Goal: Information Seeking & Learning: Learn about a topic

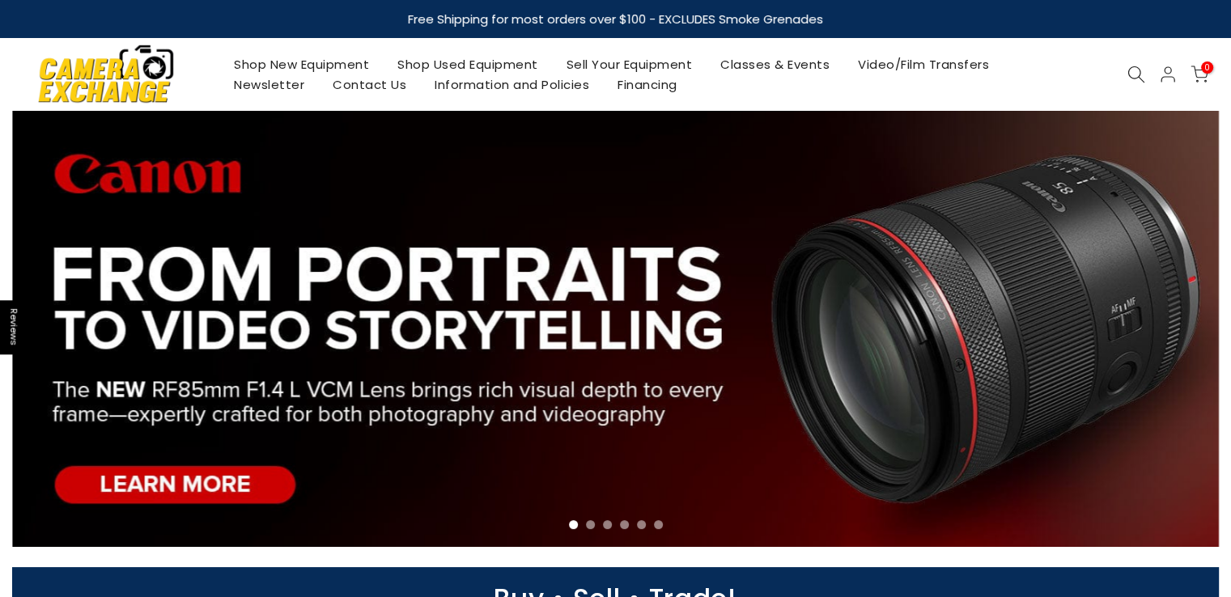
click at [1131, 70] on icon at bounding box center [1137, 75] width 18 height 18
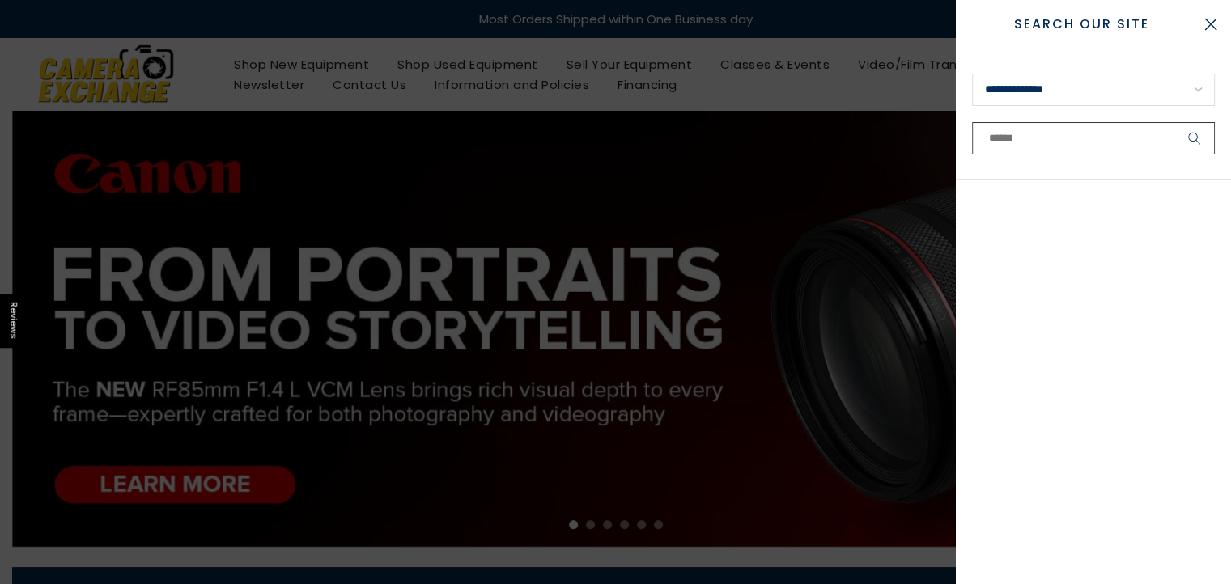
click at [1039, 134] on input "text" at bounding box center [1093, 138] width 243 height 32
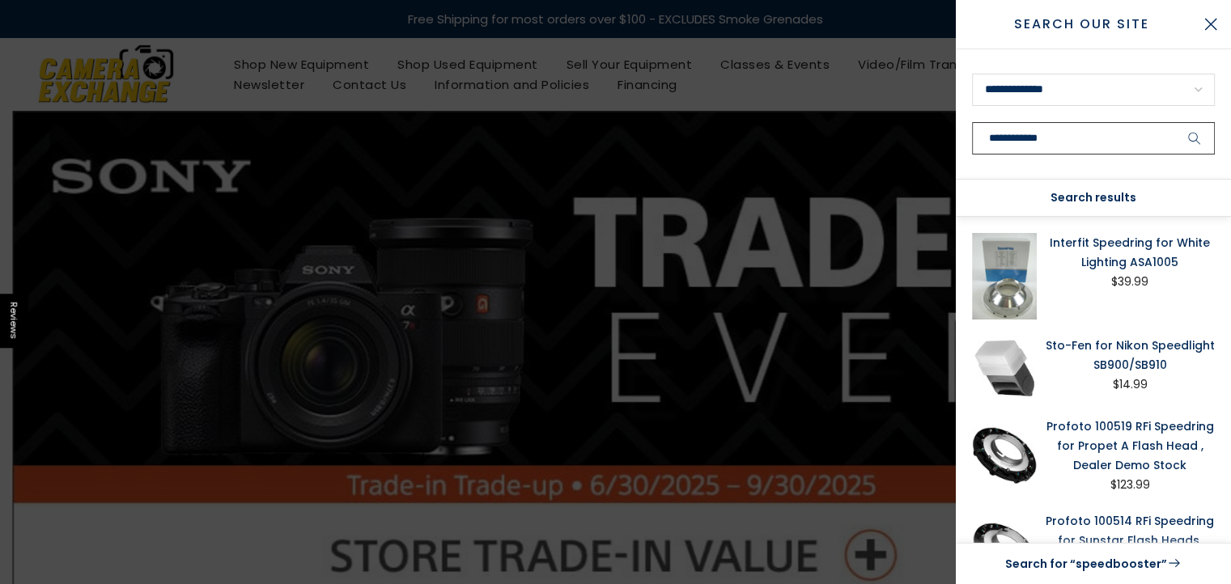
type input "**********"
click at [1192, 134] on icon "submit" at bounding box center [1194, 139] width 13 height 14
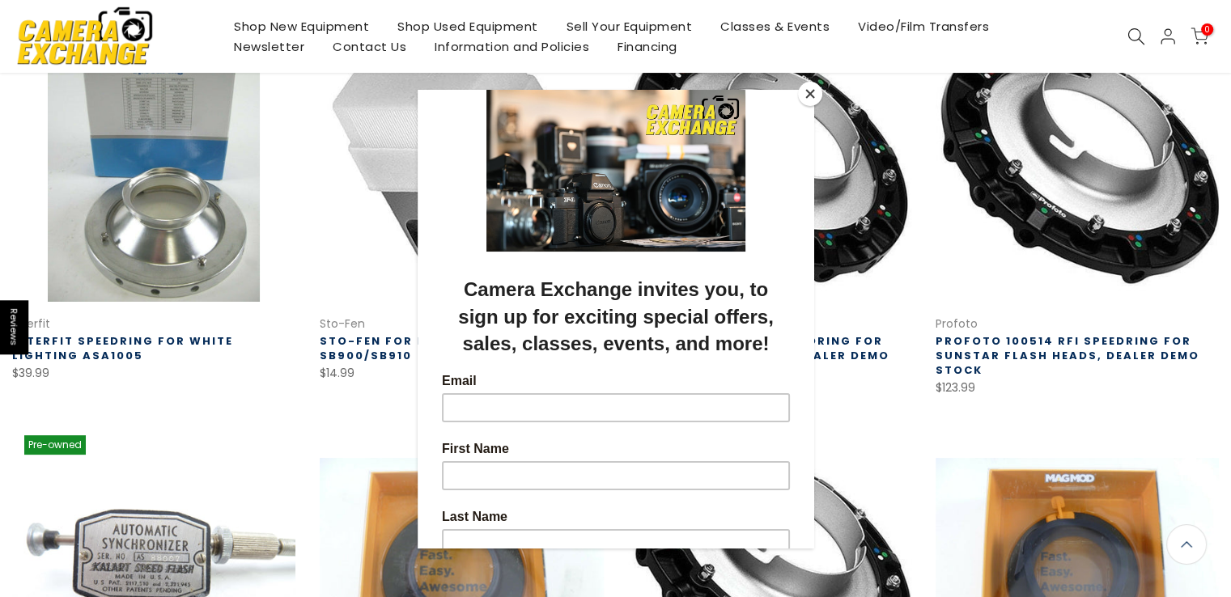
click at [1225, 300] on div at bounding box center [615, 298] width 1231 height 597
click at [806, 93] on button "Close" at bounding box center [810, 94] width 24 height 24
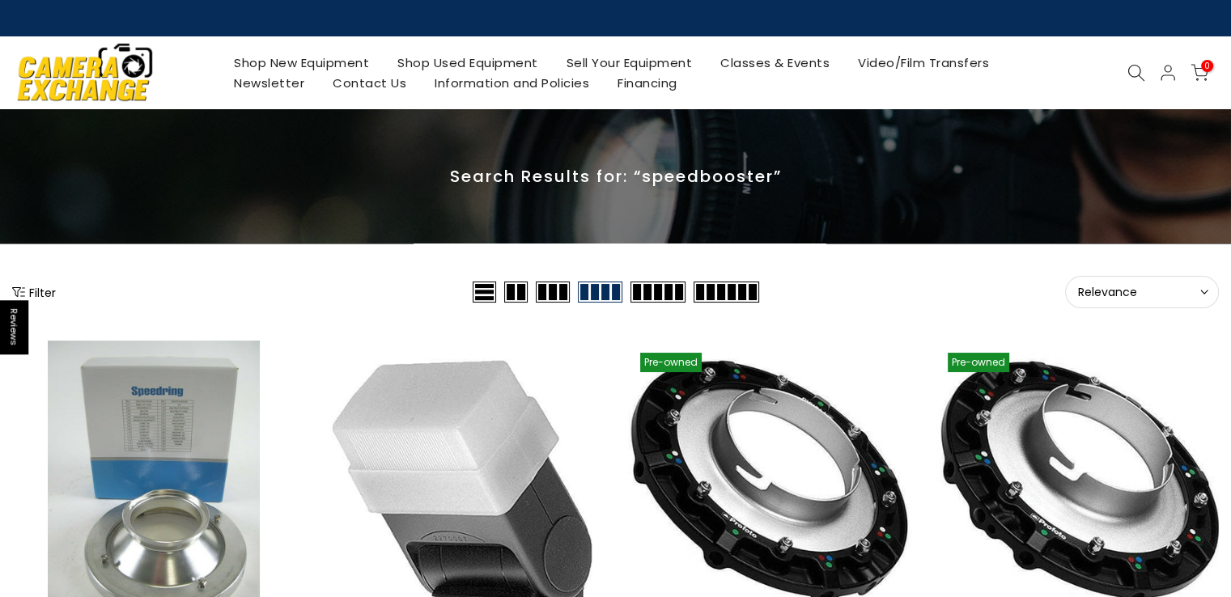
click at [1133, 68] on icon at bounding box center [1137, 73] width 18 height 18
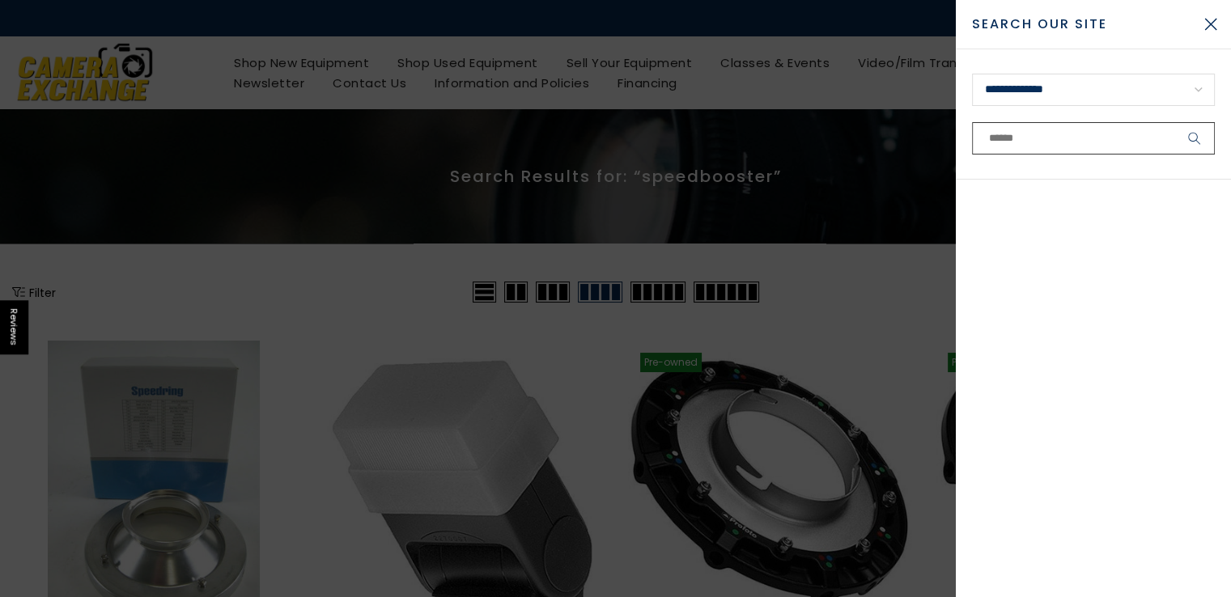
click at [1077, 147] on input "text" at bounding box center [1093, 138] width 243 height 32
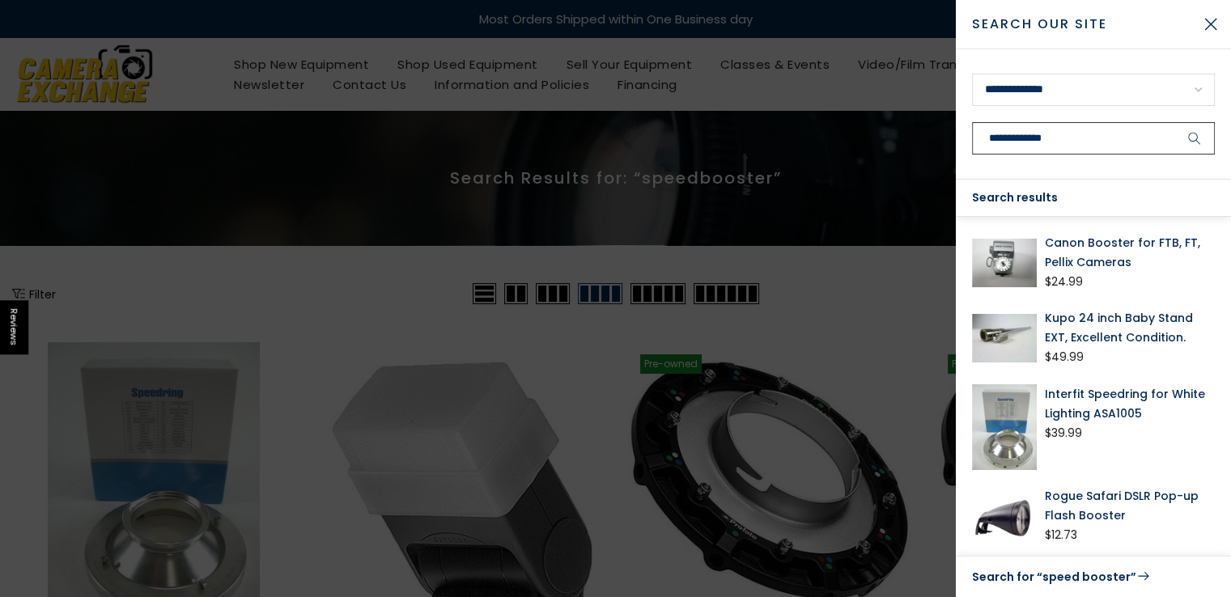
type input "**********"
click at [1196, 138] on icon "submit" at bounding box center [1194, 139] width 13 height 14
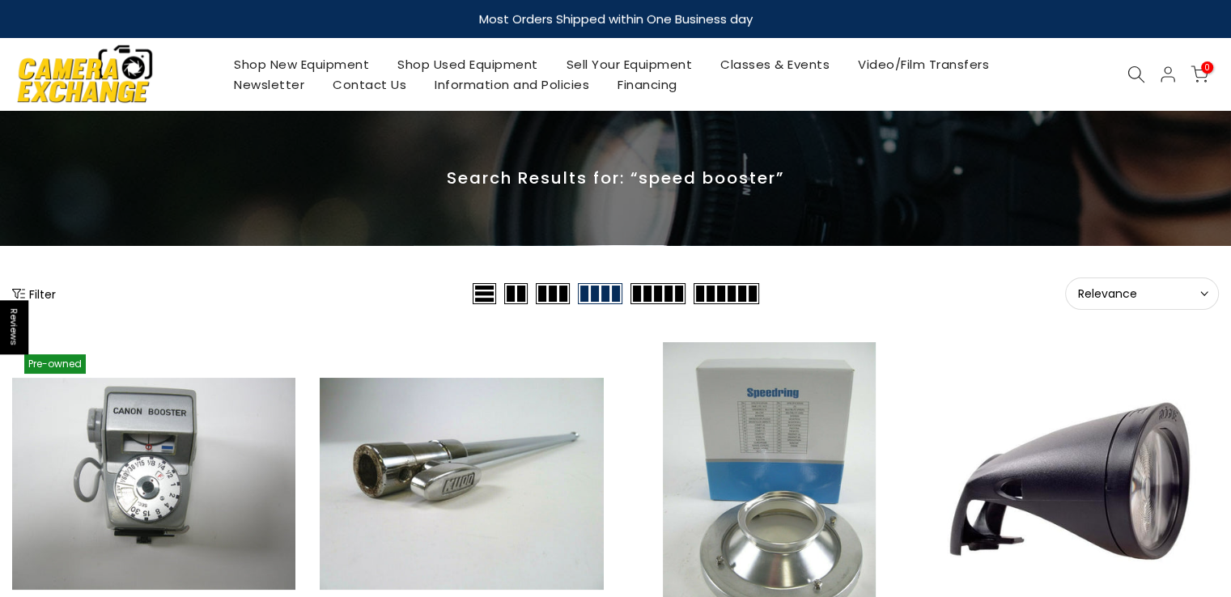
click at [1133, 72] on icon at bounding box center [1137, 75] width 18 height 18
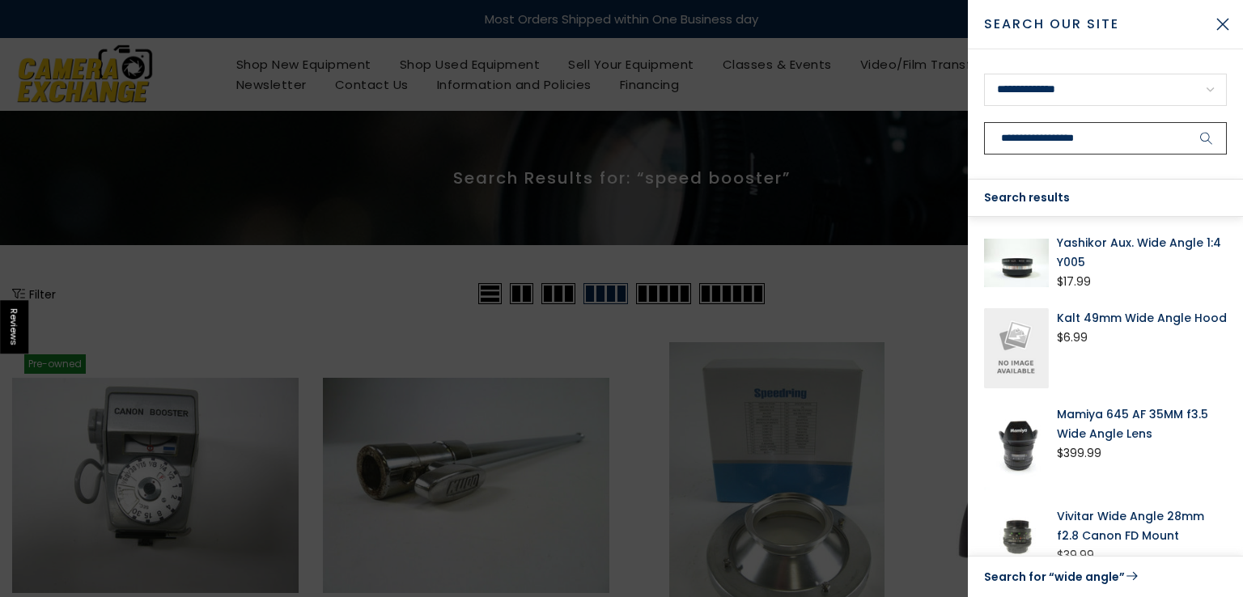
type input "**********"
click at [1187, 122] on button "submit" at bounding box center [1207, 138] width 40 height 32
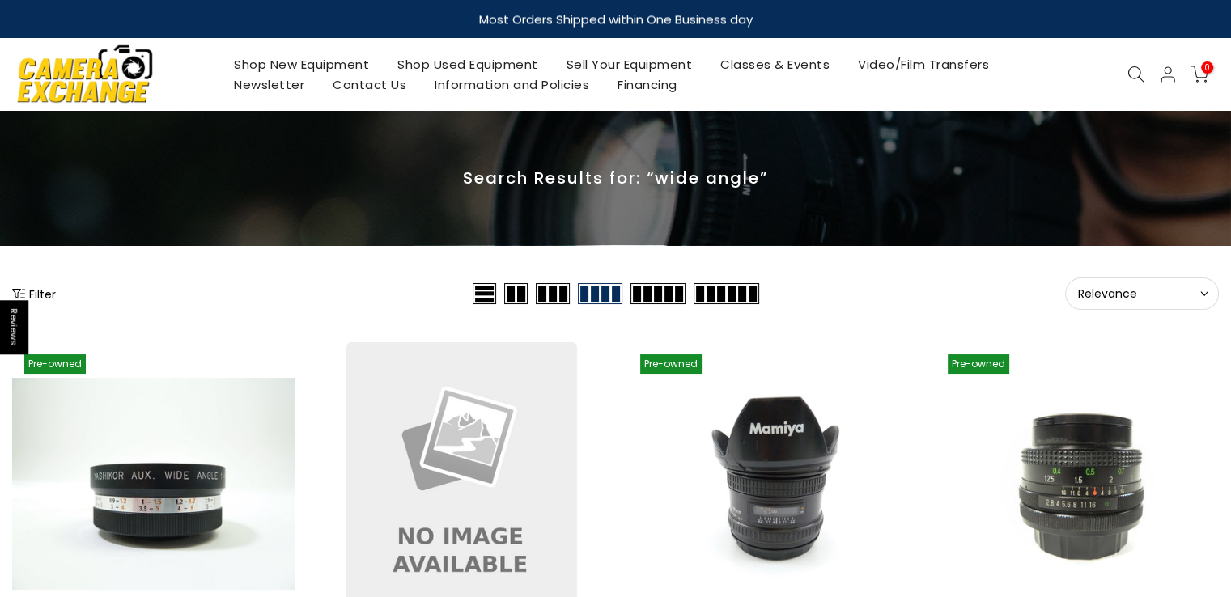
click at [1136, 76] on icon at bounding box center [1137, 75] width 18 height 18
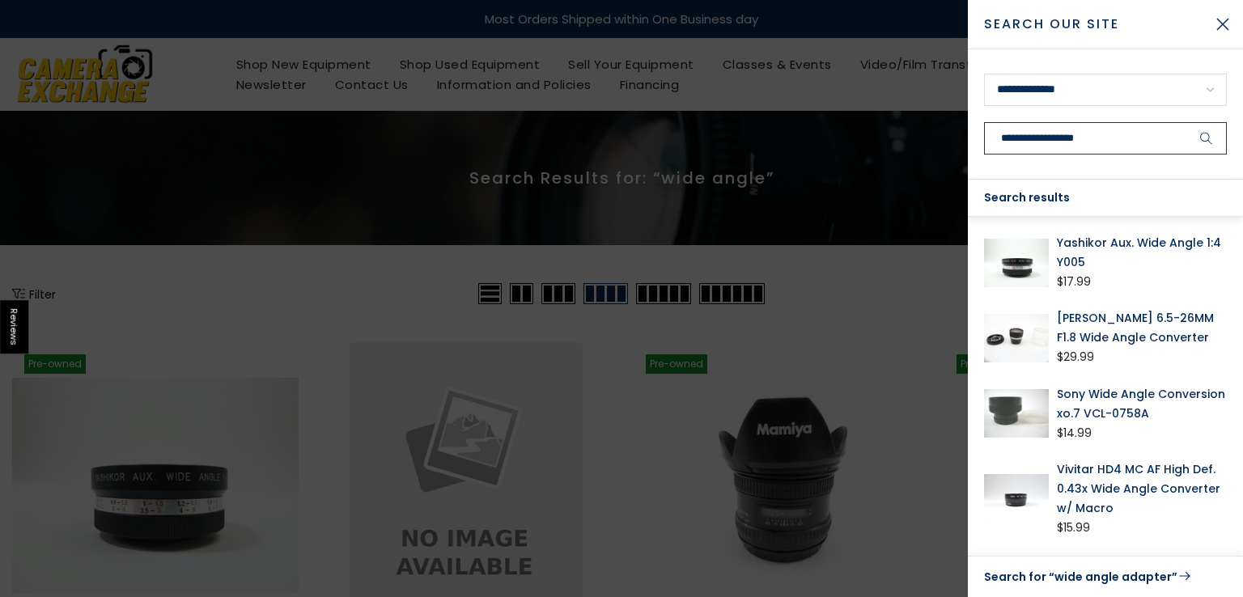
type input "**********"
click at [1205, 137] on icon "submit" at bounding box center [1206, 139] width 13 height 14
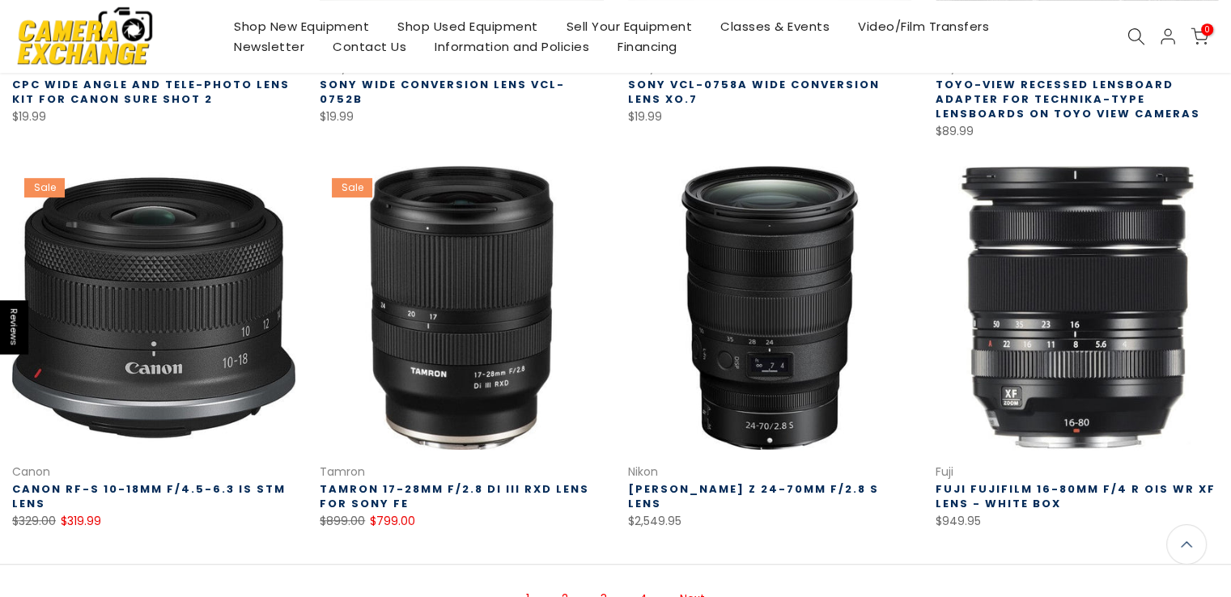
scroll to position [1050, 0]
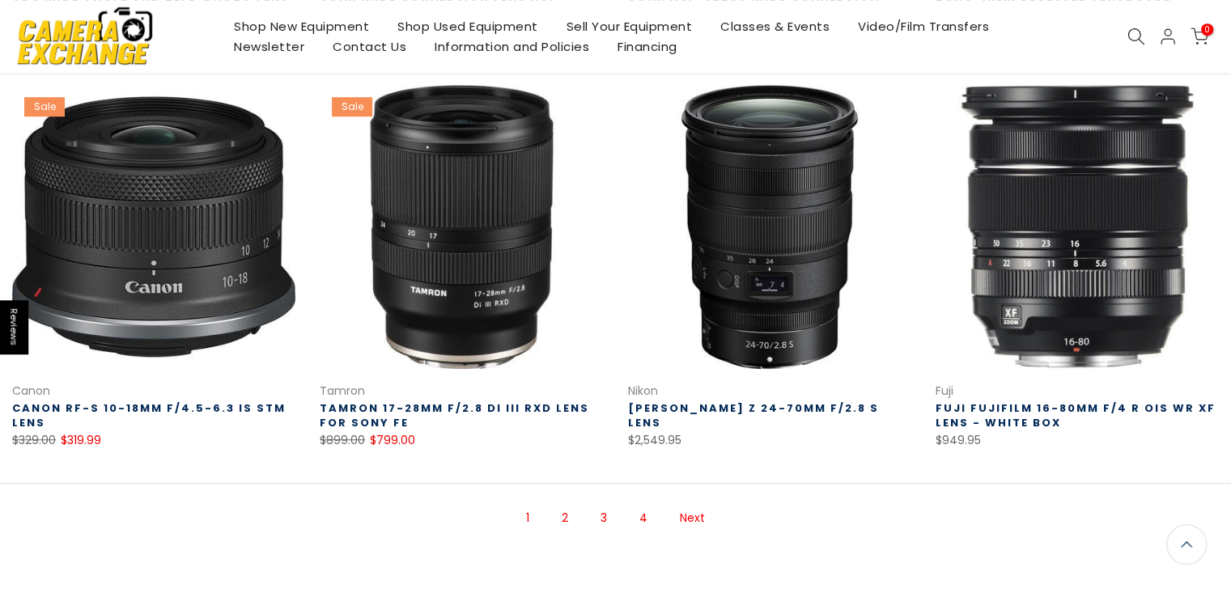
click at [563, 514] on link "2" at bounding box center [565, 518] width 23 height 28
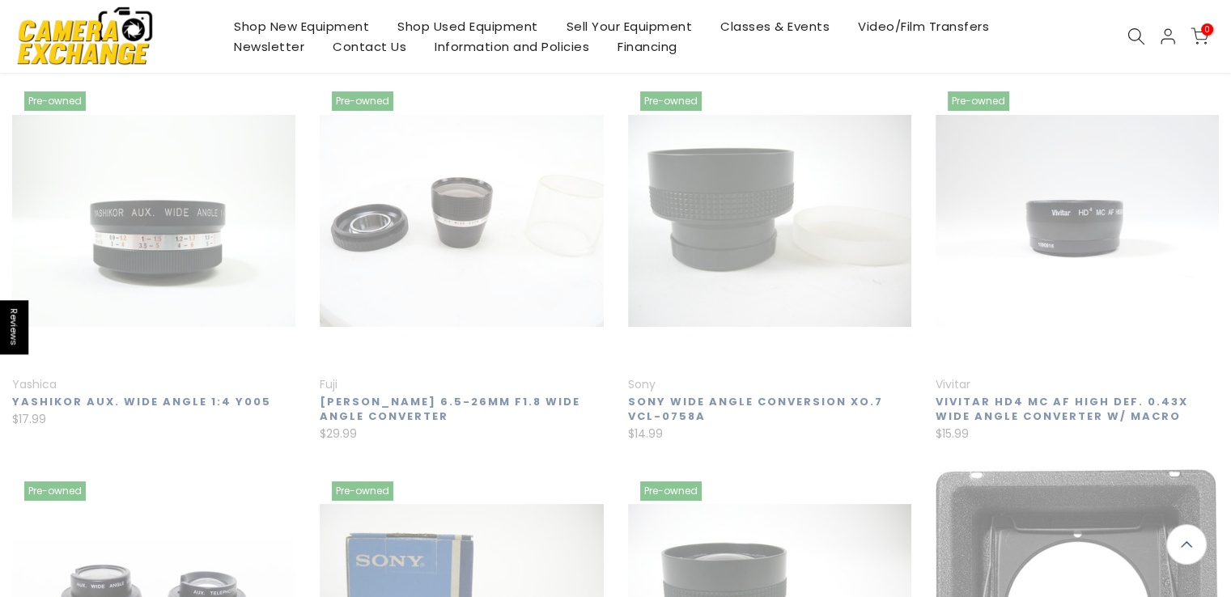
scroll to position [260, 0]
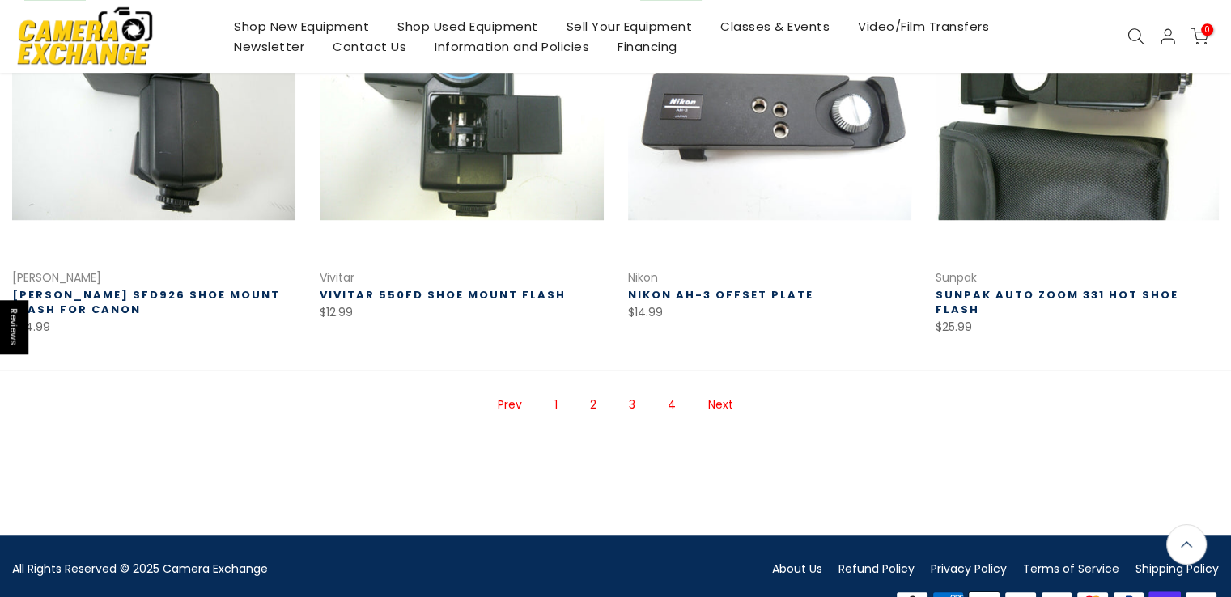
click at [633, 404] on link "3" at bounding box center [632, 405] width 23 height 28
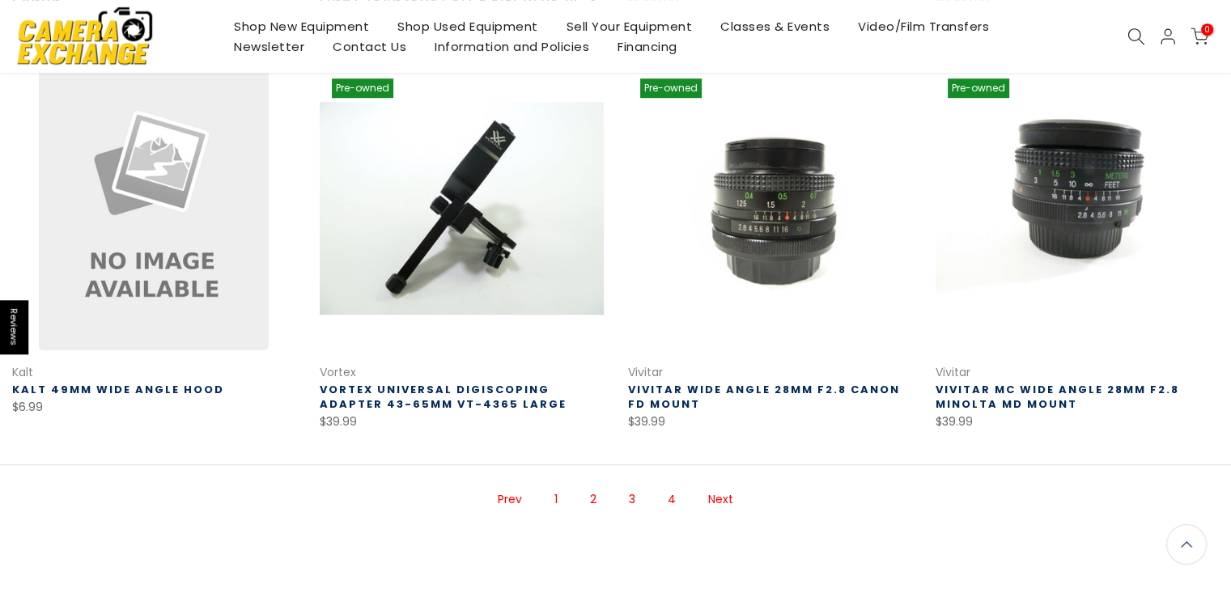
scroll to position [1149, 0]
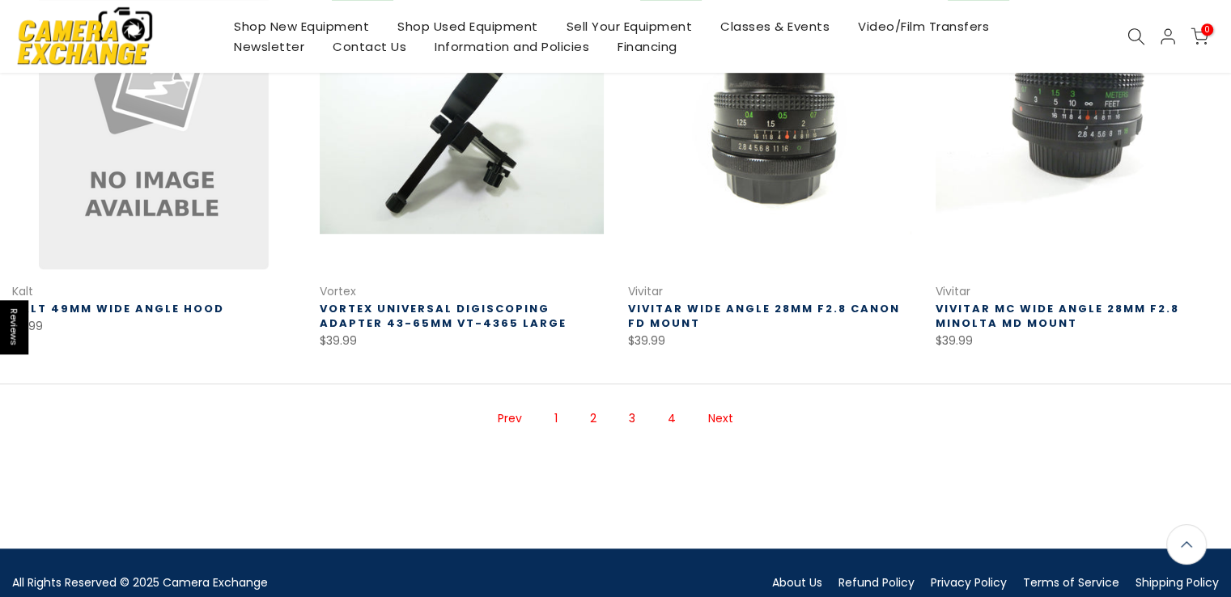
click at [722, 410] on link "Next" at bounding box center [720, 419] width 41 height 28
